Goal: Task Accomplishment & Management: Complete application form

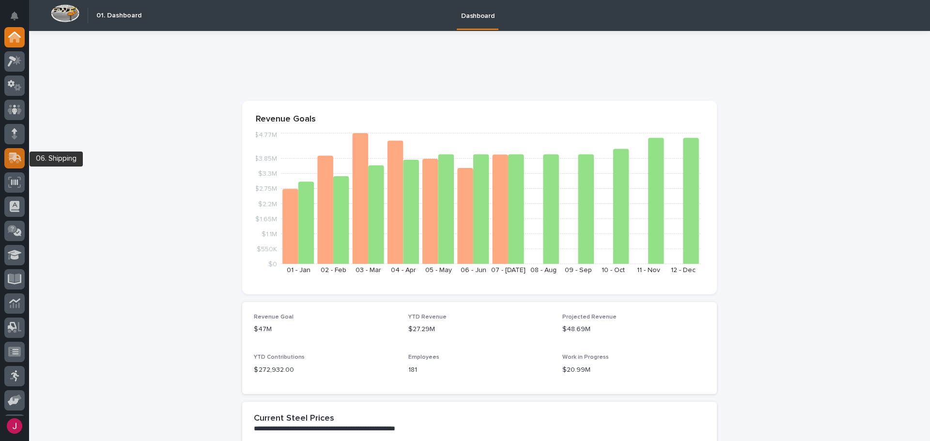
click at [12, 159] on icon at bounding box center [15, 158] width 14 height 11
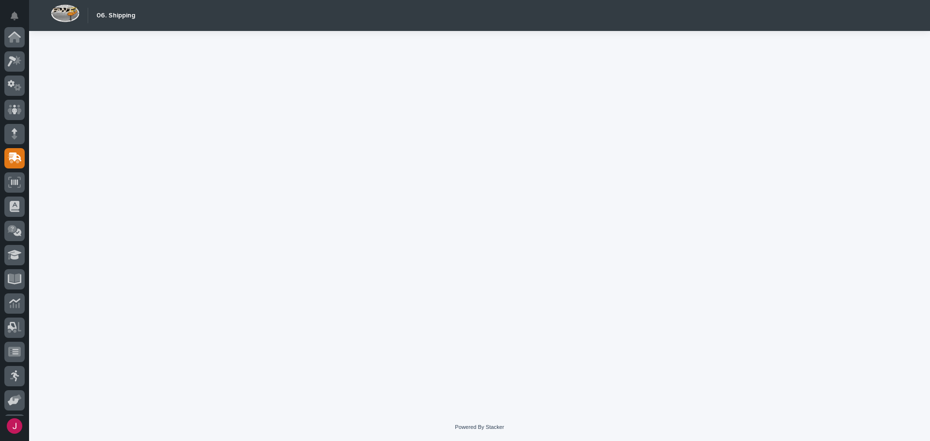
scroll to position [120, 0]
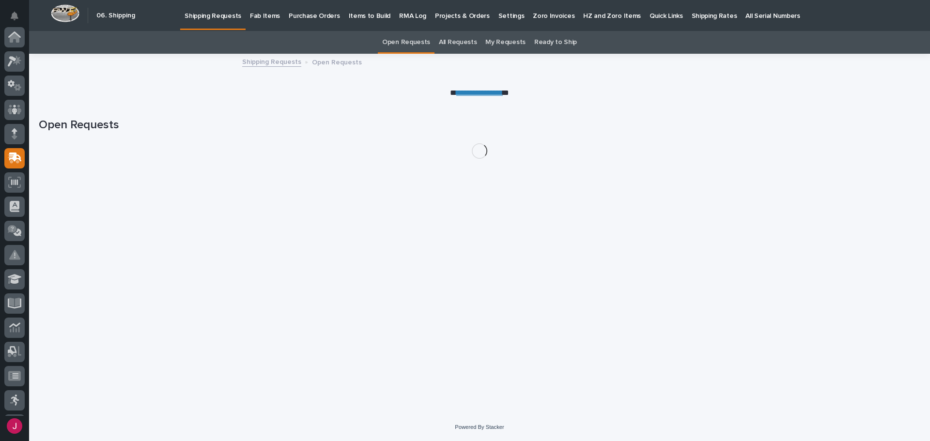
scroll to position [120, 0]
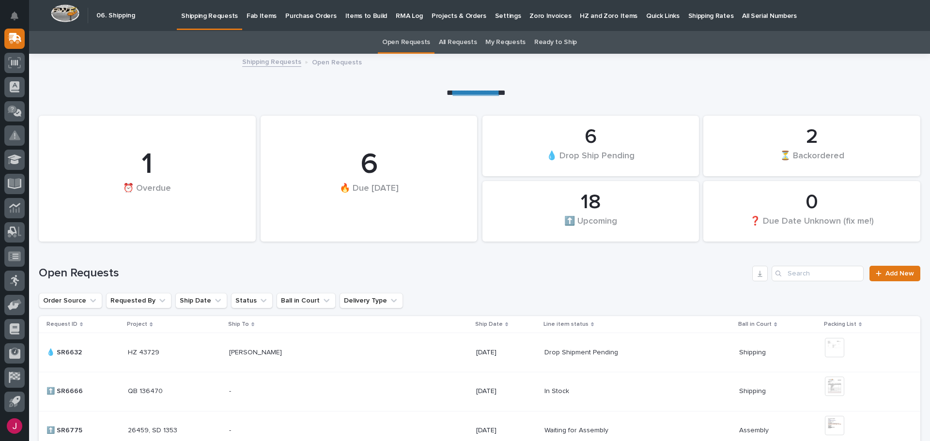
click at [269, 18] on p "Fab Items" at bounding box center [261, 10] width 30 height 20
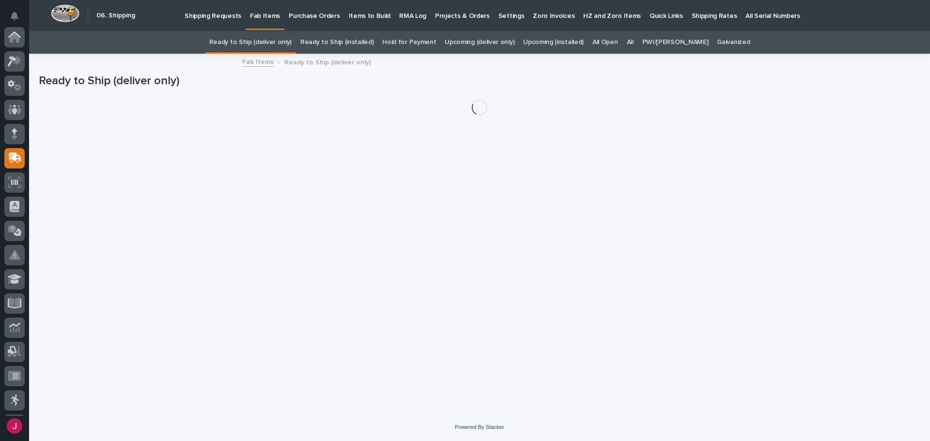
scroll to position [120, 0]
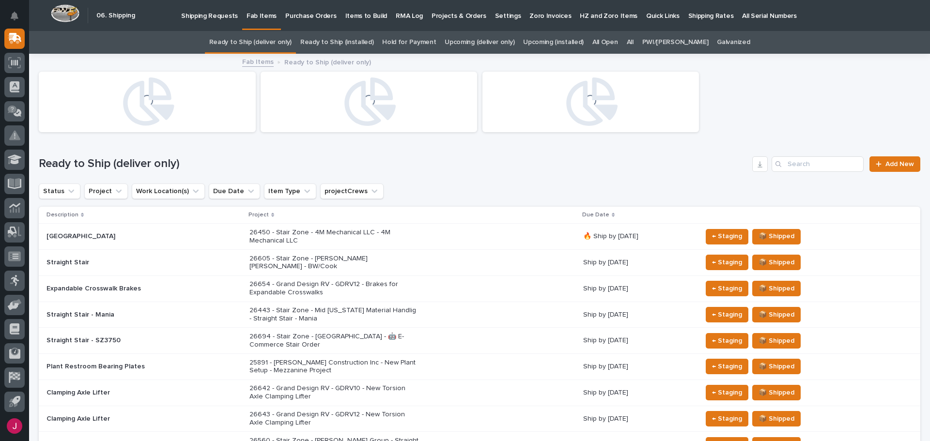
click at [638, 42] on div "All" at bounding box center [629, 42] width 15 height 23
click at [633, 42] on link "All" at bounding box center [630, 42] width 7 height 23
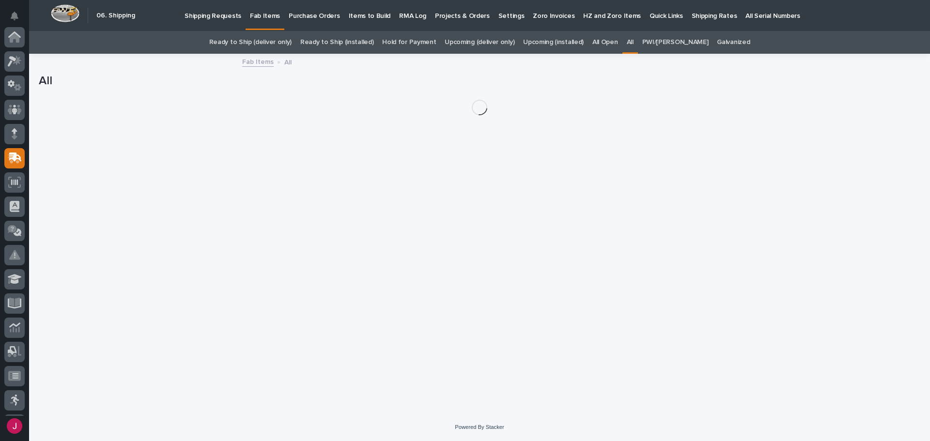
scroll to position [120, 0]
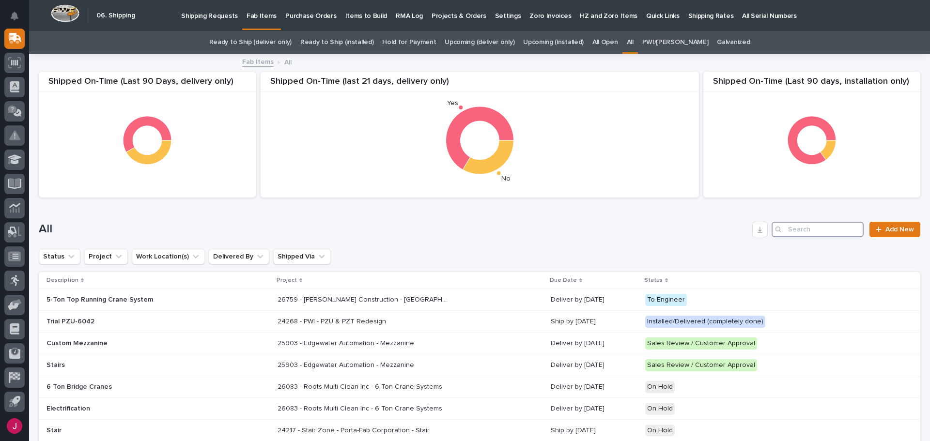
click at [781, 228] on input "Search" at bounding box center [817, 229] width 92 height 15
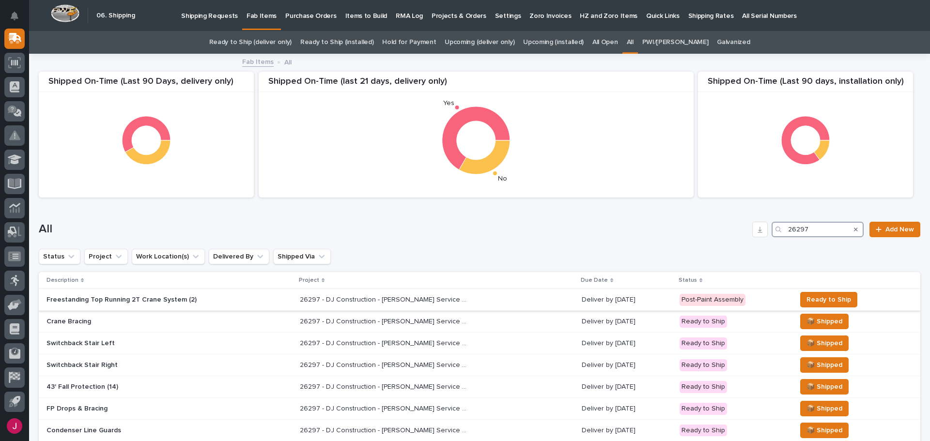
type input "26297"
click at [354, 299] on p "26297 - DJ Construction - [PERSON_NAME] Service Building - Plant Setup" at bounding box center [385, 299] width 171 height 10
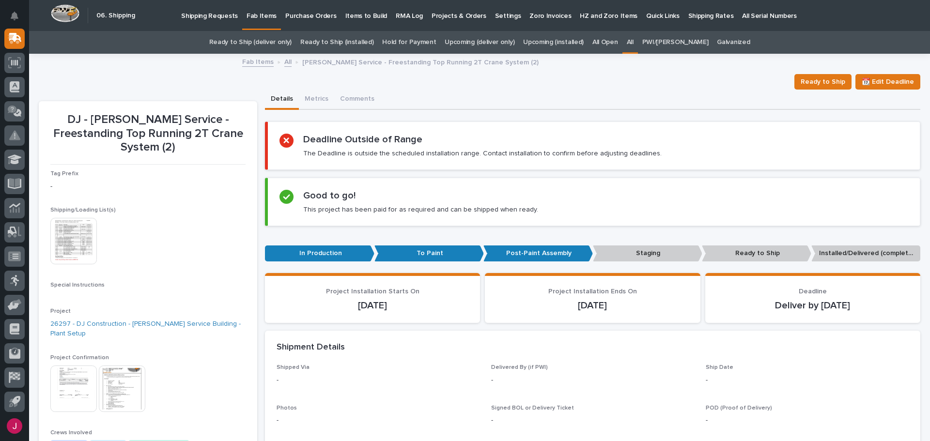
click at [214, 16] on p "Shipping Requests" at bounding box center [209, 10] width 57 height 20
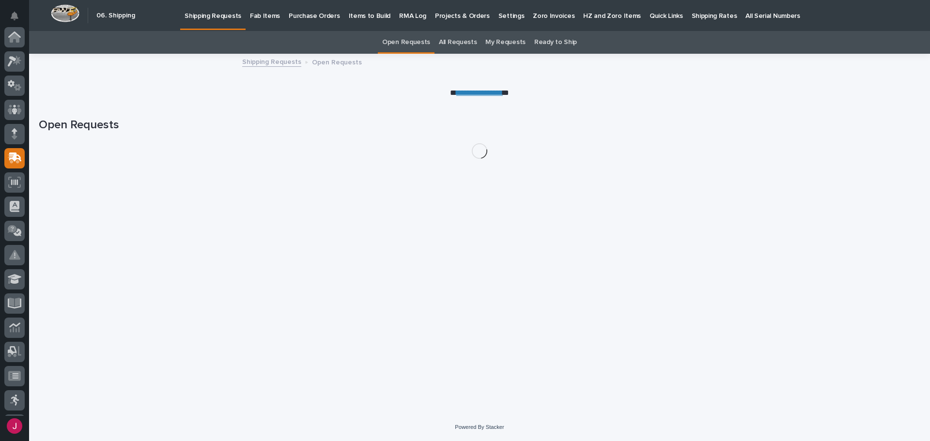
scroll to position [120, 0]
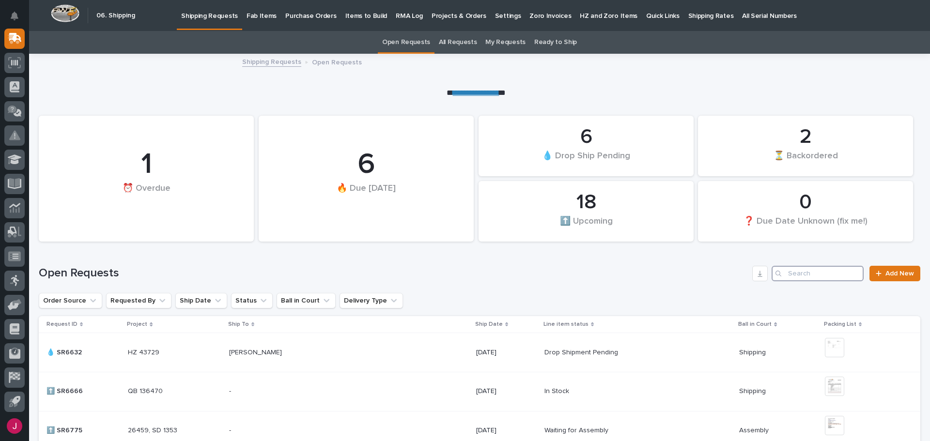
click at [787, 274] on input "Search" at bounding box center [817, 273] width 92 height 15
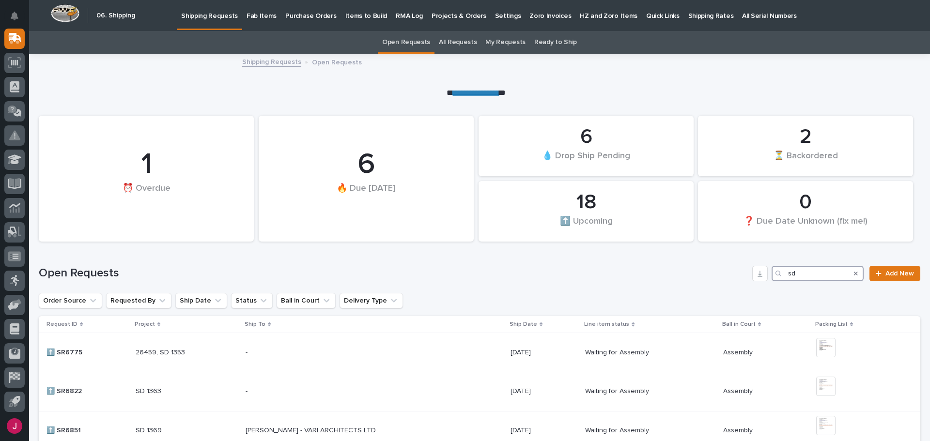
type input "sd"
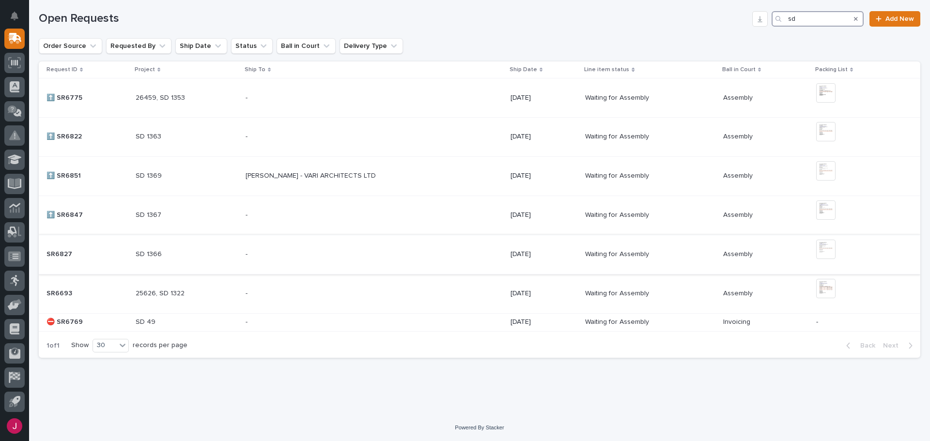
scroll to position [255, 0]
click at [816, 92] on img at bounding box center [825, 92] width 19 height 19
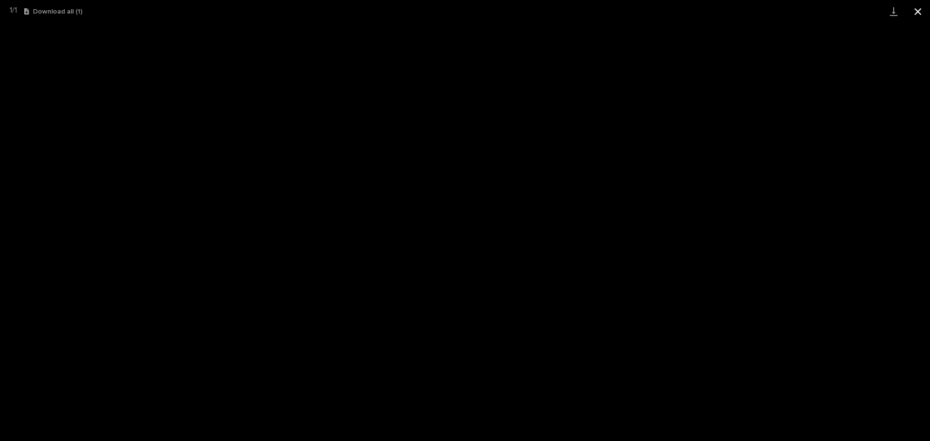
click at [919, 13] on button "Close gallery" at bounding box center [917, 11] width 24 height 23
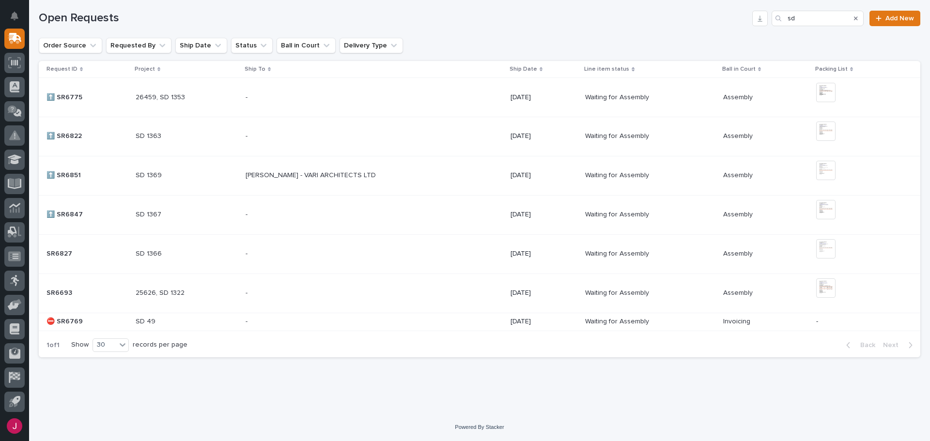
click at [659, 97] on p at bounding box center [650, 97] width 130 height 8
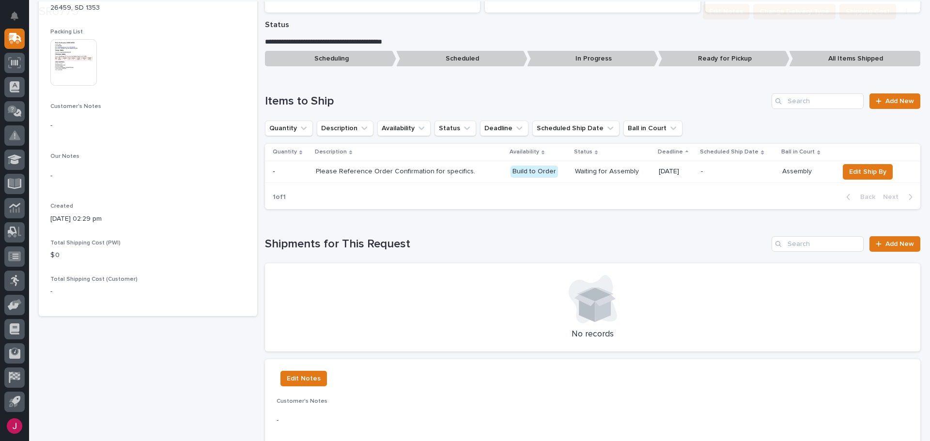
scroll to position [194, 0]
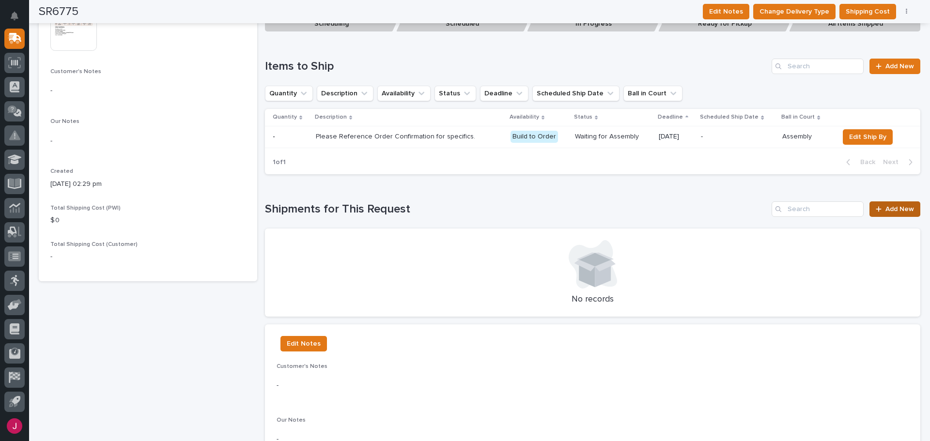
click at [885, 210] on span "Add New" at bounding box center [899, 209] width 29 height 7
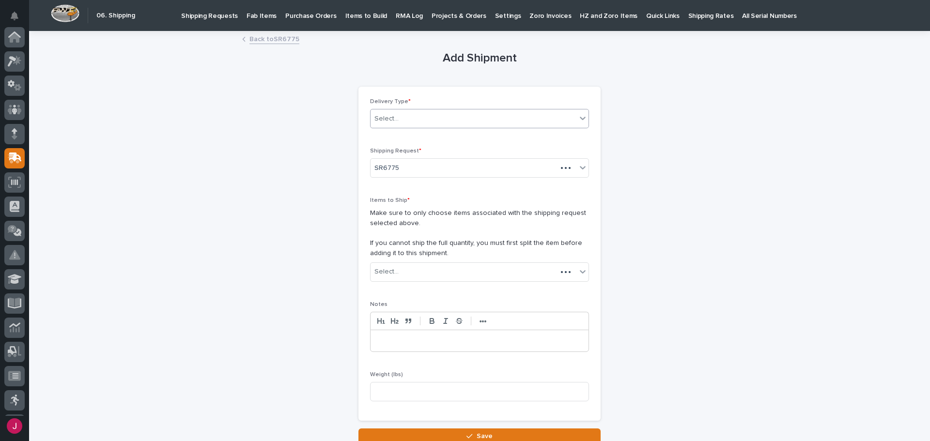
scroll to position [120, 0]
click at [399, 121] on div "Select..." at bounding box center [473, 119] width 206 height 16
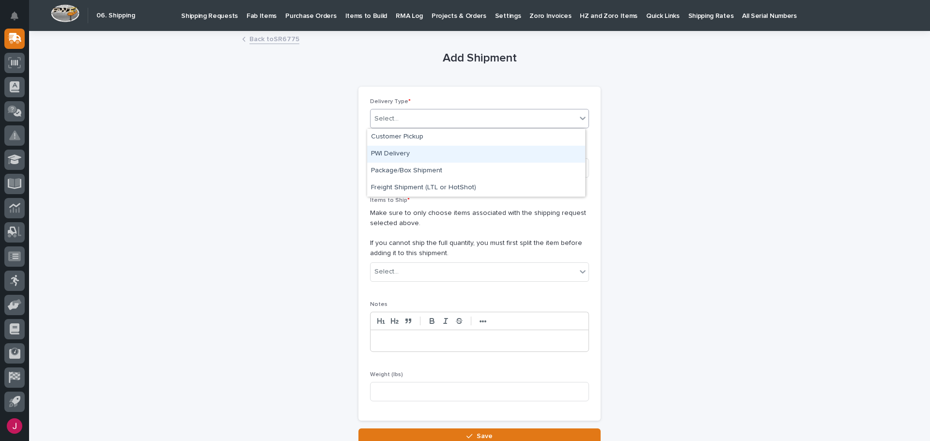
click at [413, 154] on div "PWI Delivery" at bounding box center [476, 154] width 218 height 17
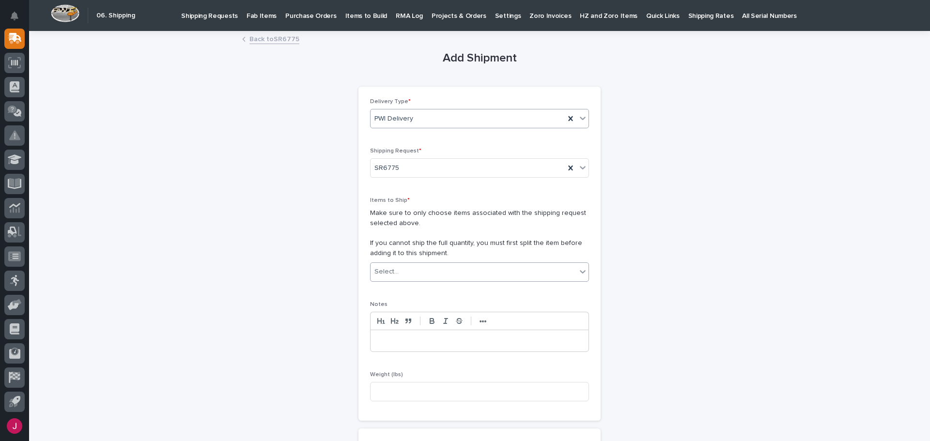
click at [398, 278] on div "Select..." at bounding box center [473, 272] width 206 height 16
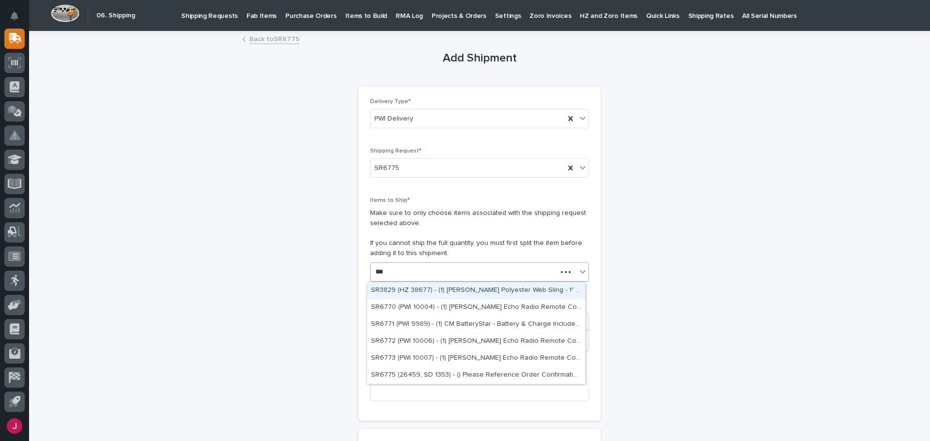
type input "****"
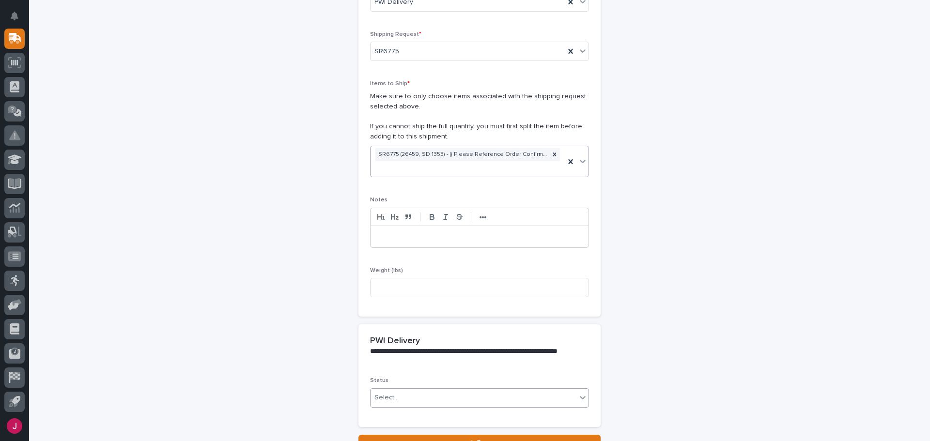
scroll to position [194, 0]
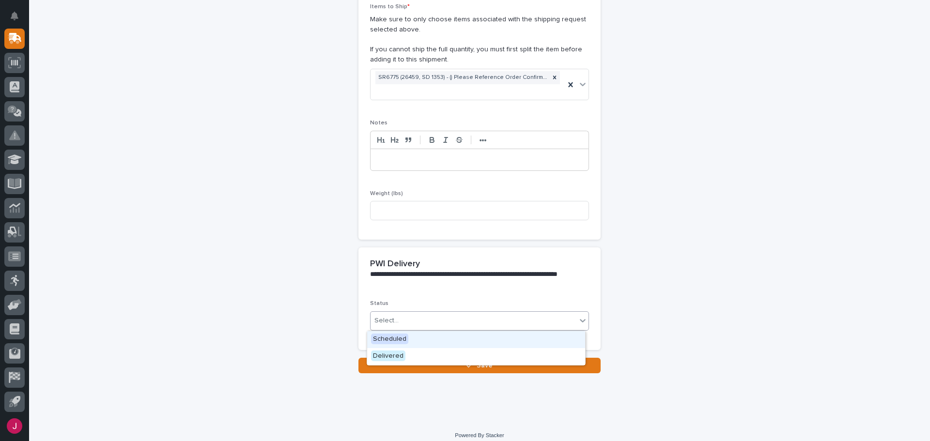
click at [396, 325] on div "Select..." at bounding box center [473, 321] width 206 height 16
click at [395, 363] on div "Delivered" at bounding box center [476, 356] width 218 height 17
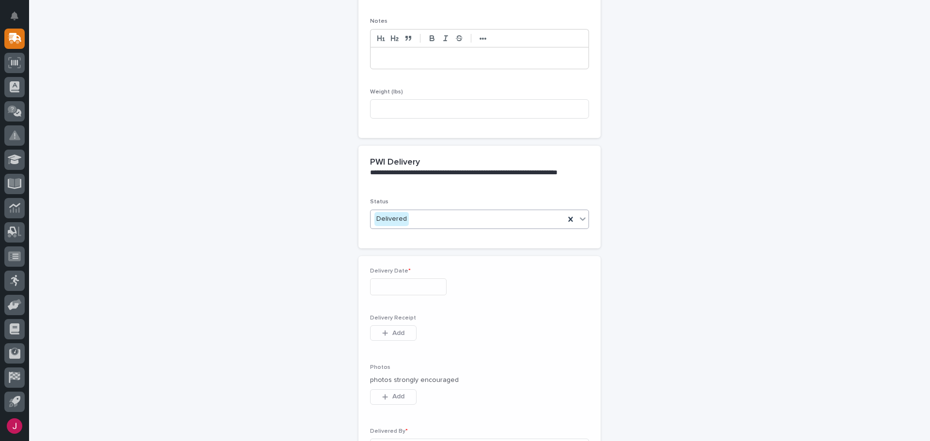
scroll to position [333, 0]
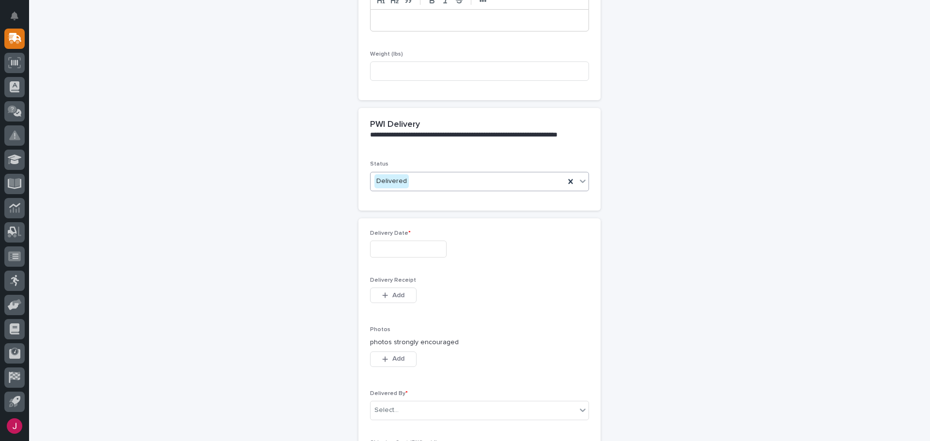
click at [401, 247] on input "text" at bounding box center [408, 249] width 77 height 17
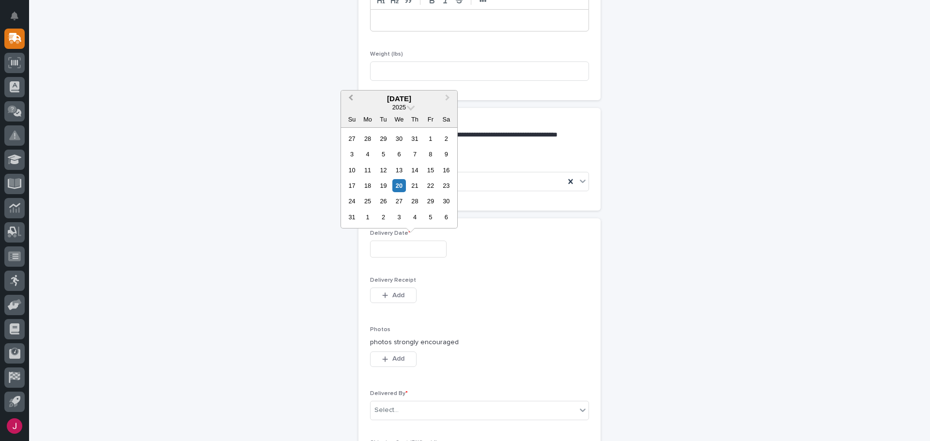
click at [351, 98] on span "Previous Month" at bounding box center [351, 98] width 0 height 13
click at [418, 198] on div "31" at bounding box center [414, 201] width 13 height 13
type input "**********"
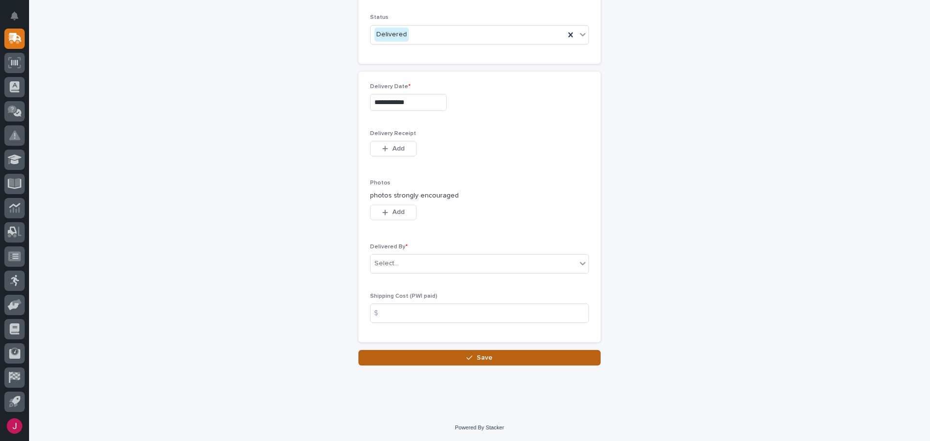
scroll to position [480, 0]
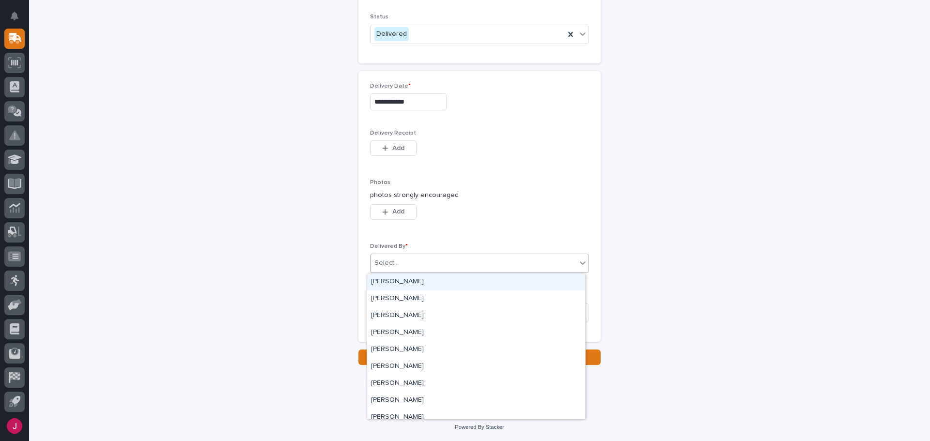
click at [431, 260] on div "Select..." at bounding box center [473, 263] width 206 height 16
type input "***"
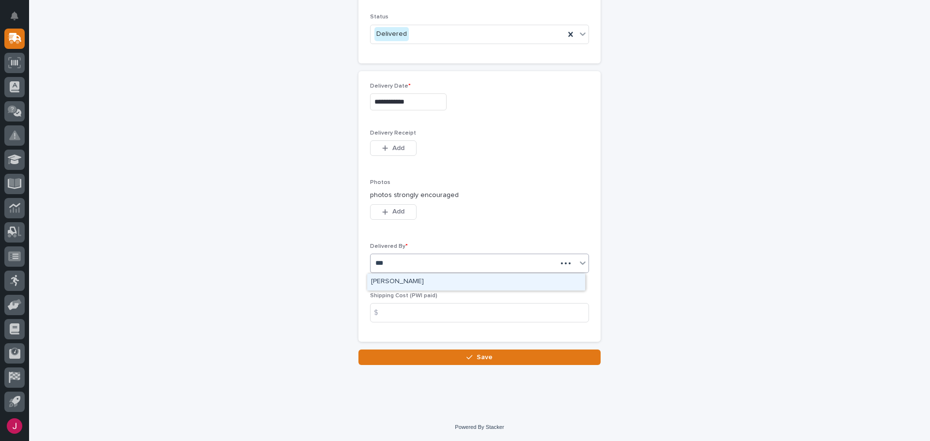
click at [427, 283] on div "[PERSON_NAME]" at bounding box center [476, 282] width 218 height 17
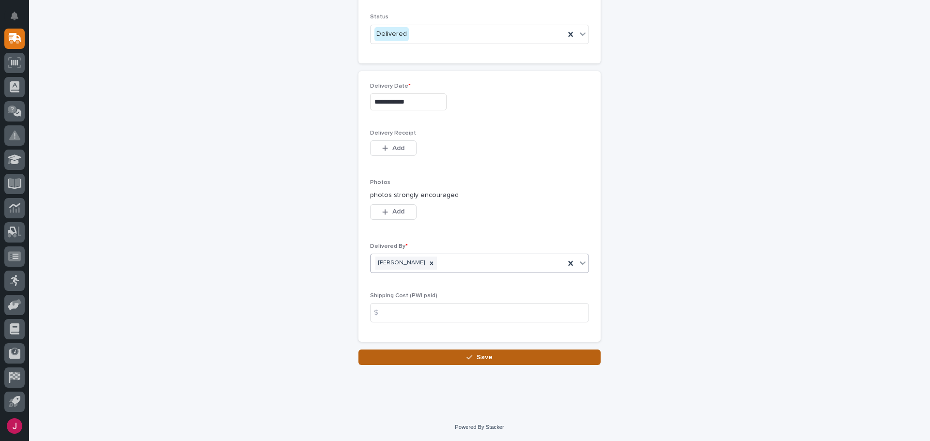
click at [431, 359] on button "Save" at bounding box center [479, 357] width 242 height 15
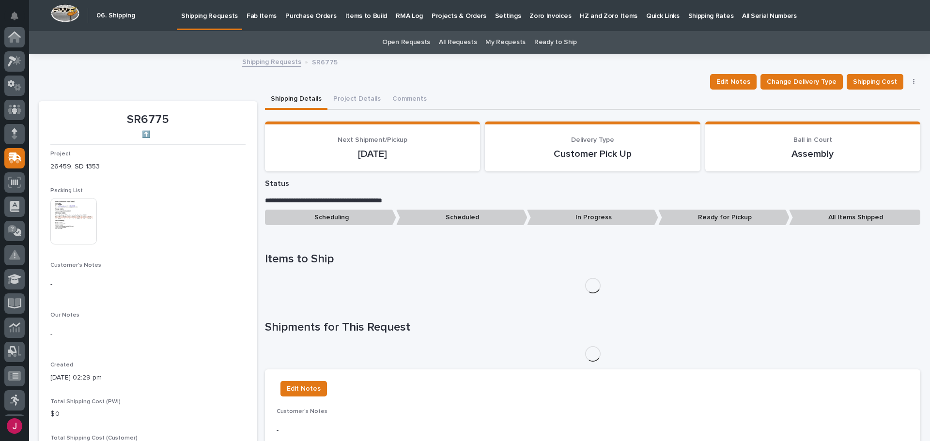
scroll to position [120, 0]
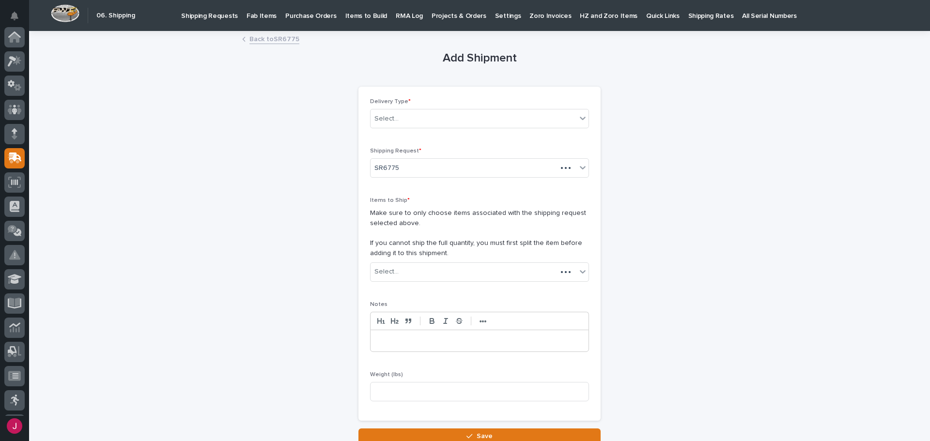
scroll to position [120, 0]
click at [205, 11] on p "Shipping Requests" at bounding box center [209, 10] width 57 height 20
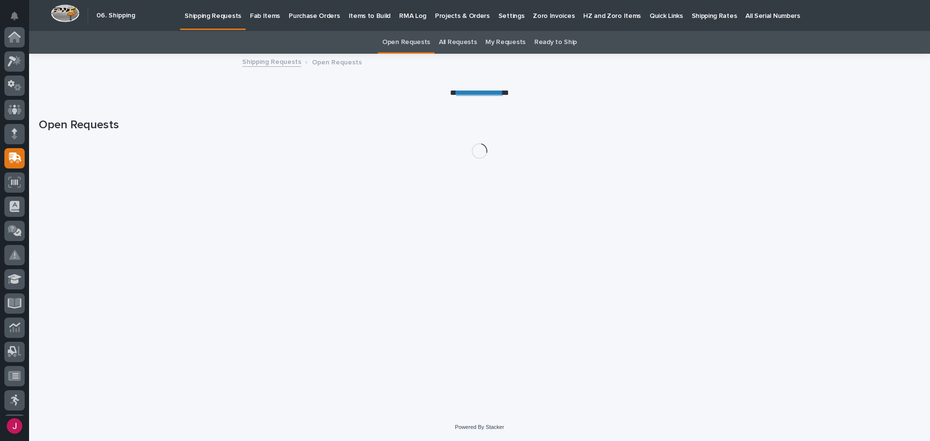
scroll to position [120, 0]
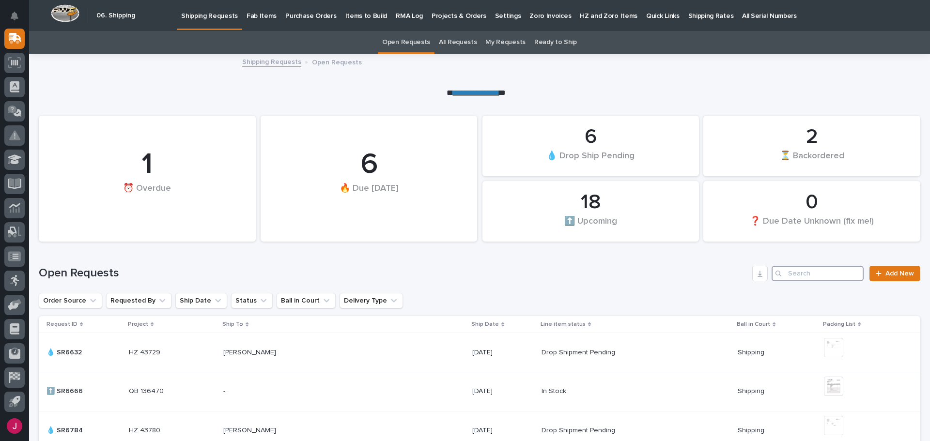
click at [780, 275] on input "Search" at bounding box center [817, 273] width 92 height 15
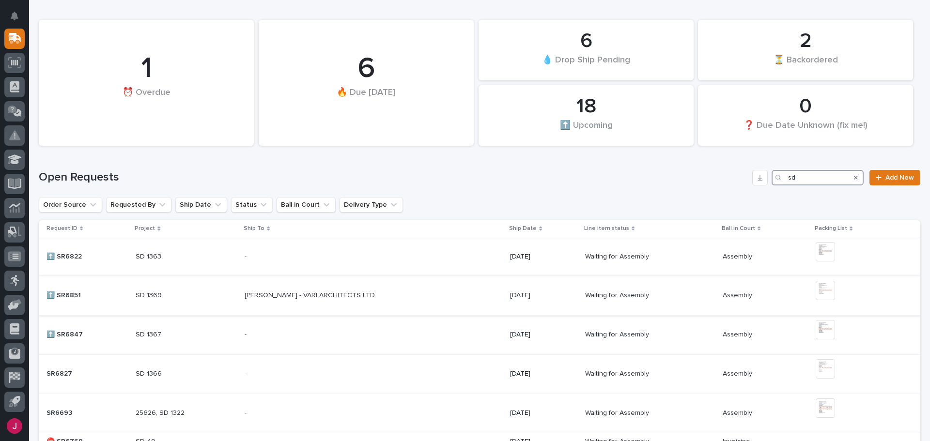
scroll to position [97, 0]
type input "sd"
click at [822, 251] on img at bounding box center [824, 250] width 19 height 19
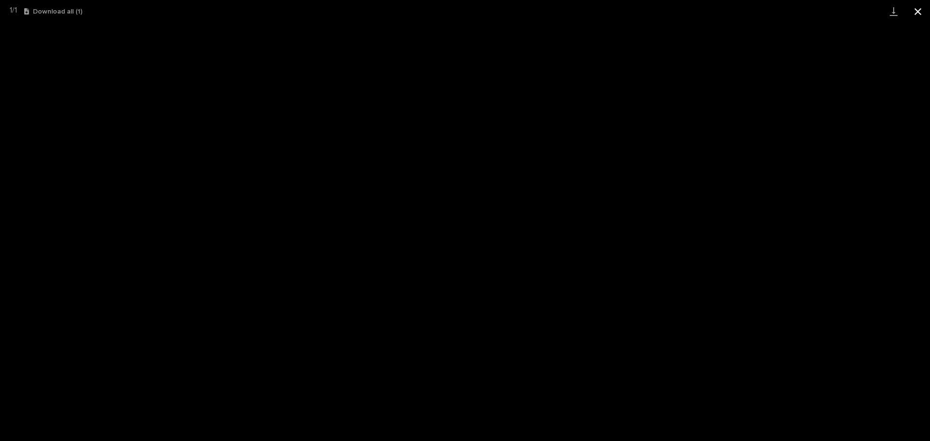
click at [918, 12] on button "Close gallery" at bounding box center [917, 11] width 24 height 23
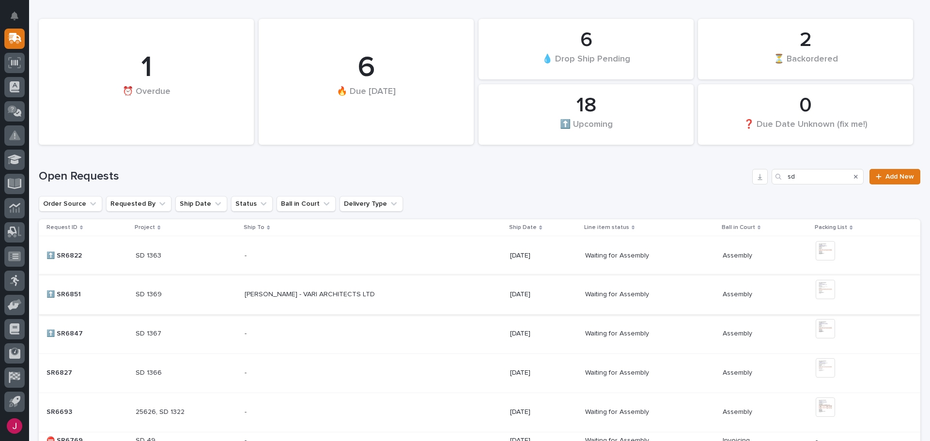
click at [817, 286] on img at bounding box center [824, 289] width 19 height 19
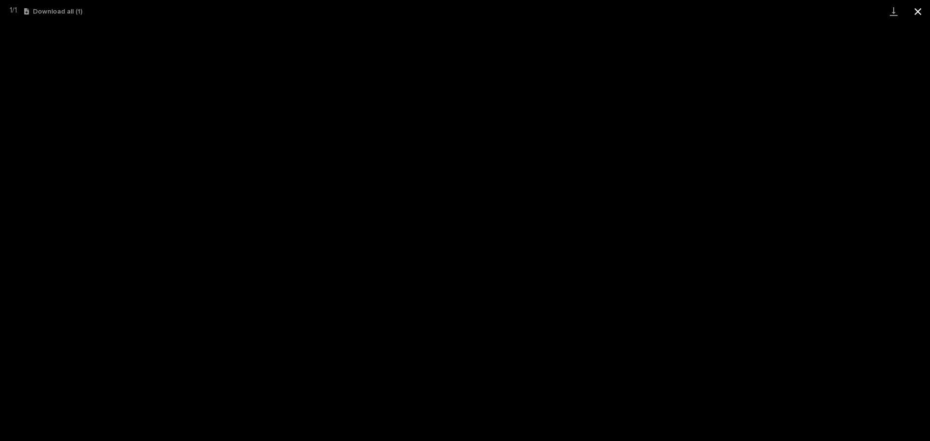
click at [921, 13] on button "Close gallery" at bounding box center [917, 11] width 24 height 23
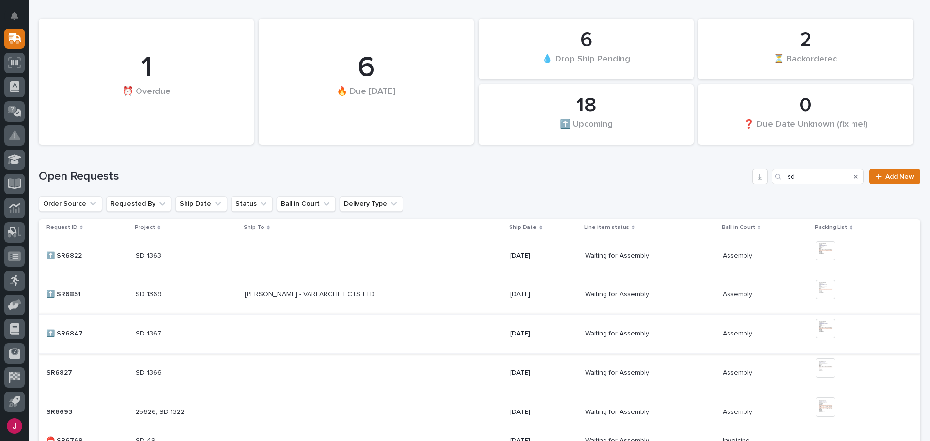
click at [817, 336] on img at bounding box center [824, 328] width 19 height 19
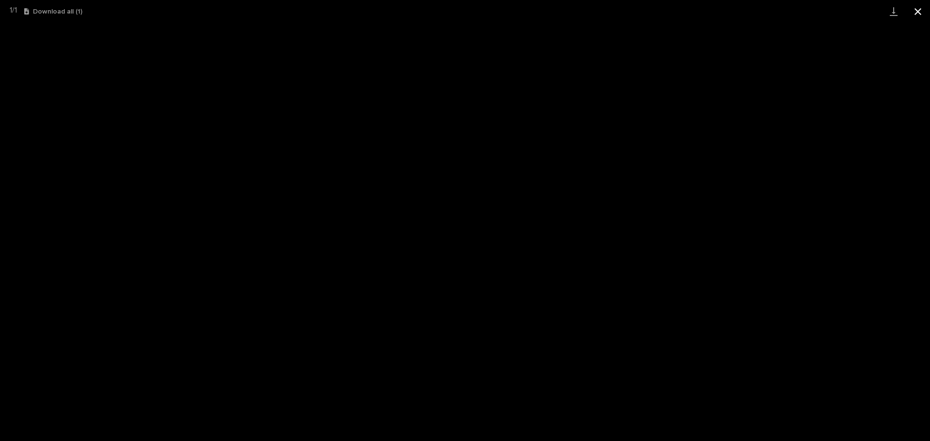
click at [917, 9] on button "Close gallery" at bounding box center [917, 11] width 24 height 23
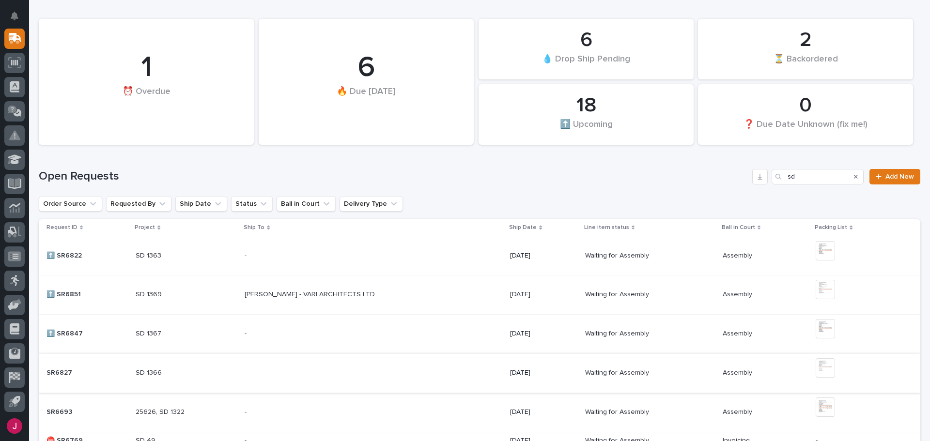
click at [816, 371] on img at bounding box center [824, 367] width 19 height 19
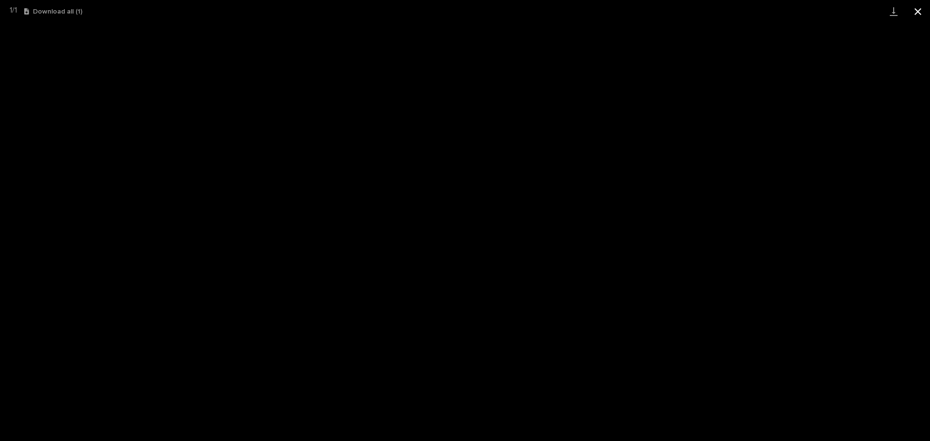
click at [921, 10] on button "Close gallery" at bounding box center [917, 11] width 24 height 23
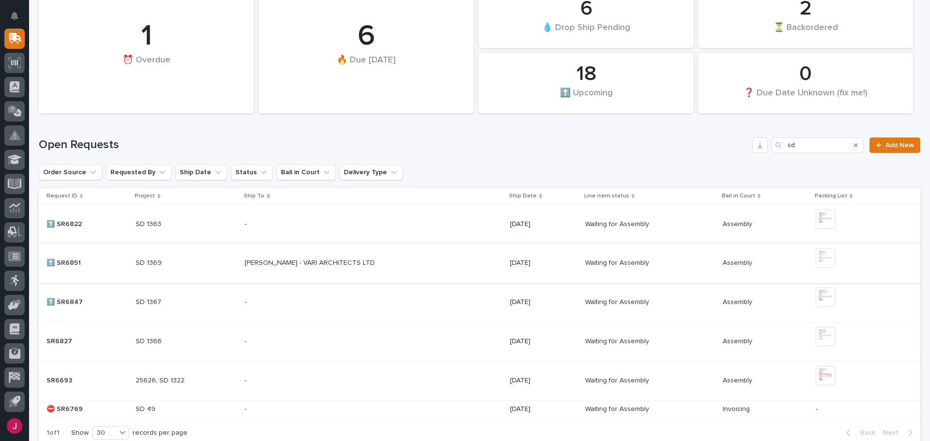
scroll to position [145, 0]
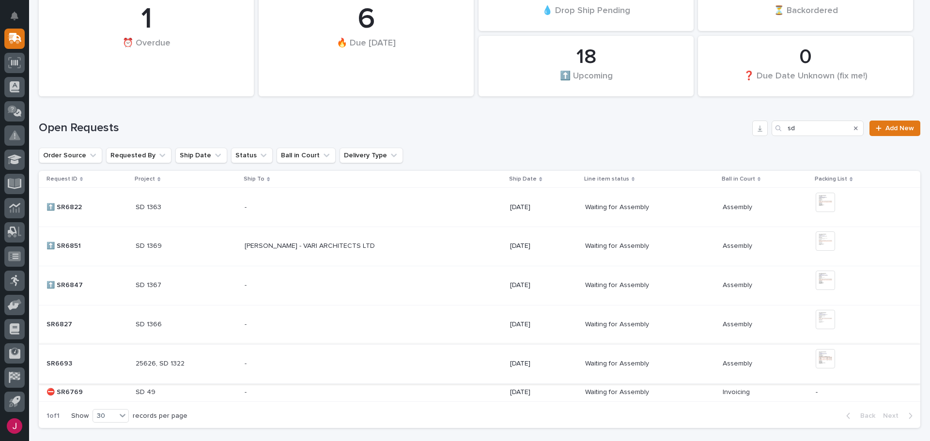
click at [823, 359] on img at bounding box center [824, 358] width 19 height 19
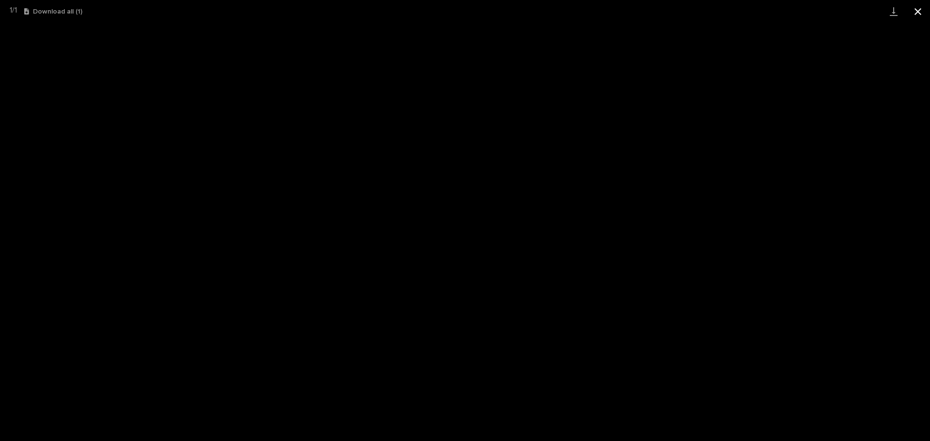
click at [917, 12] on button "Close gallery" at bounding box center [917, 11] width 24 height 23
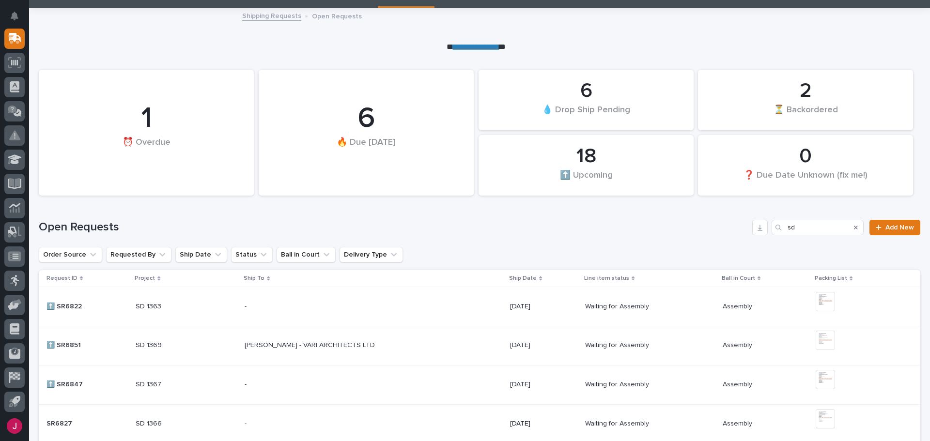
scroll to position [0, 0]
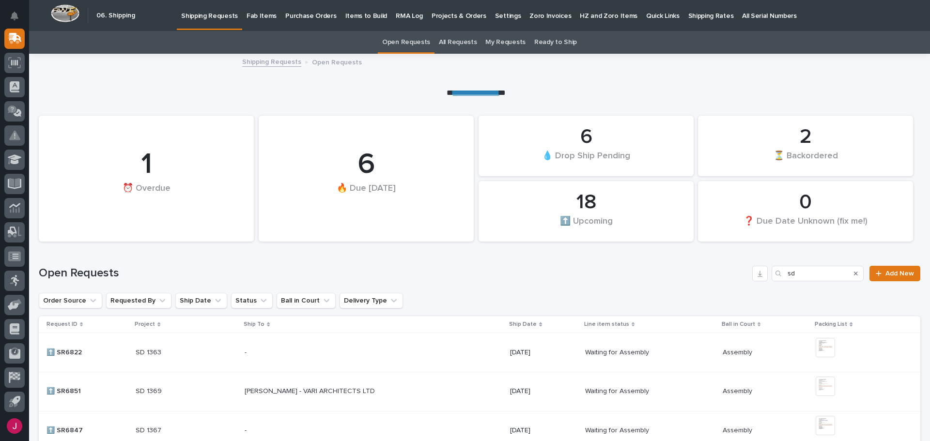
click at [251, 9] on p "Fab Items" at bounding box center [261, 10] width 30 height 20
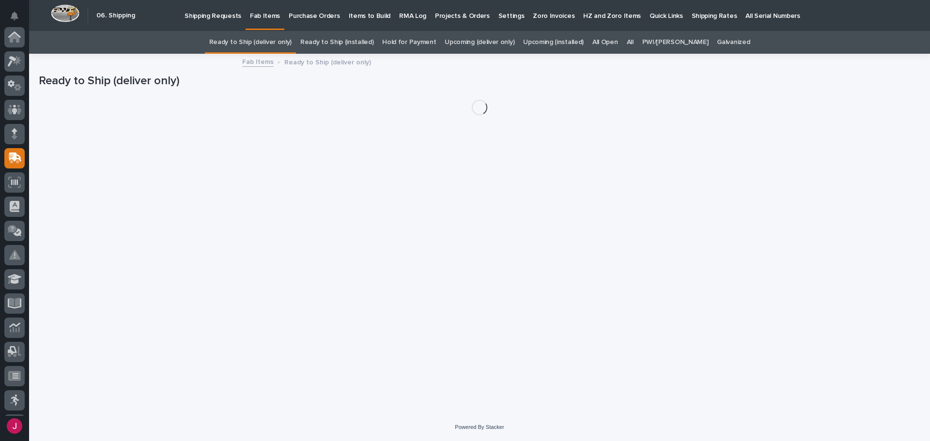
scroll to position [120, 0]
click at [638, 42] on div "All" at bounding box center [629, 42] width 15 height 23
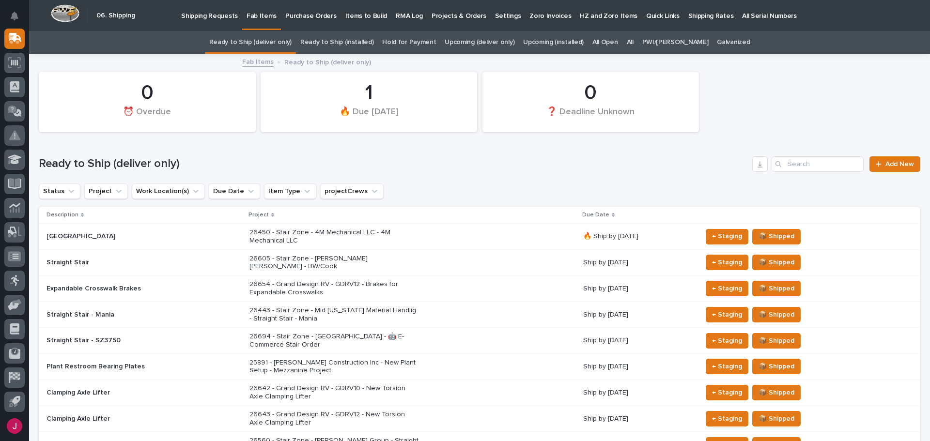
click at [633, 43] on link "All" at bounding box center [630, 42] width 7 height 23
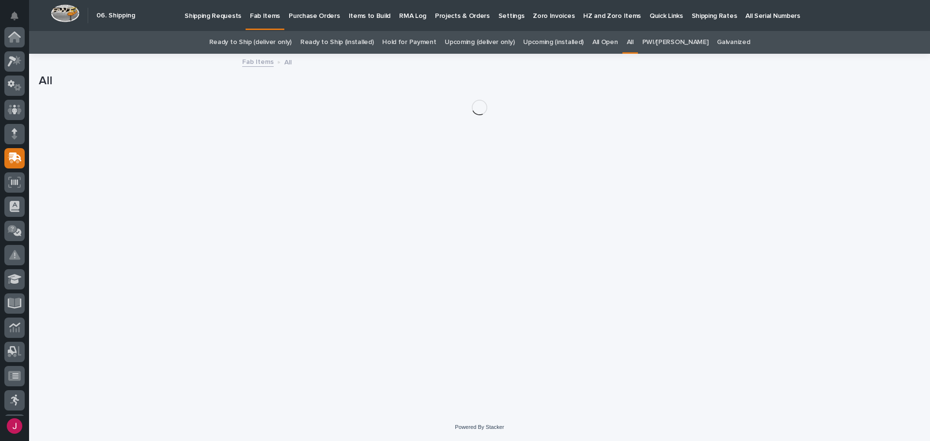
scroll to position [120, 0]
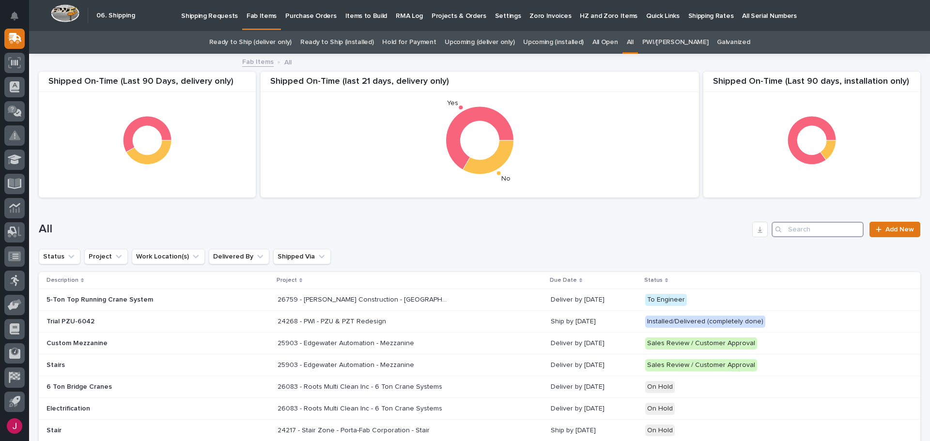
click at [809, 223] on input "Search" at bounding box center [817, 229] width 92 height 15
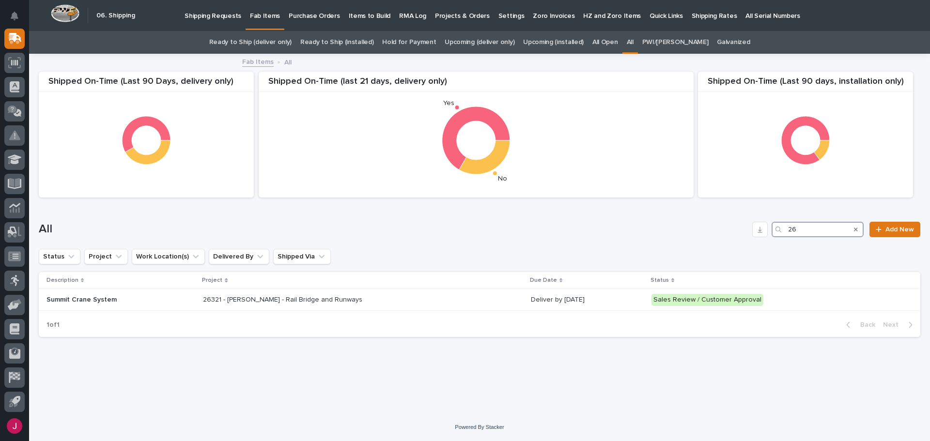
type input "2"
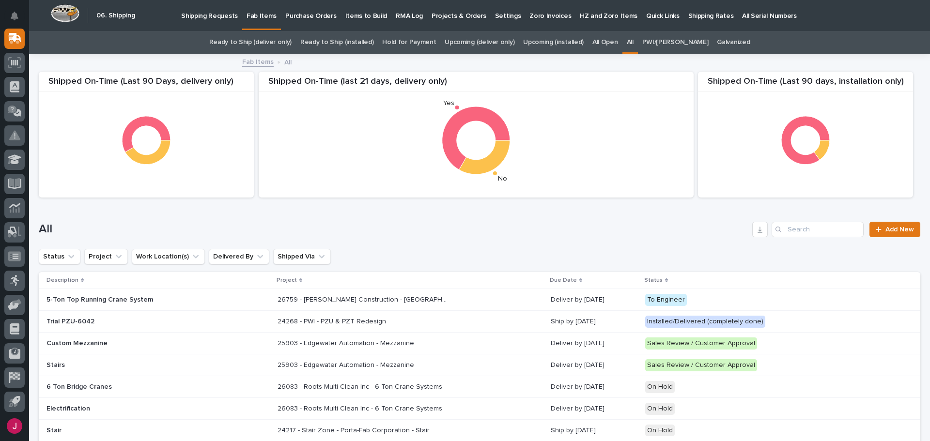
click at [210, 18] on p "Shipping Requests" at bounding box center [209, 10] width 57 height 20
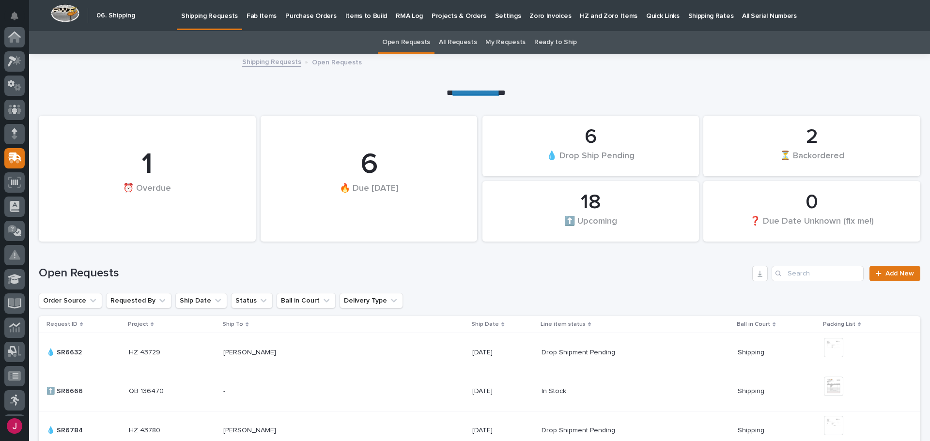
scroll to position [120, 0]
